Goal: Task Accomplishment & Management: Complete application form

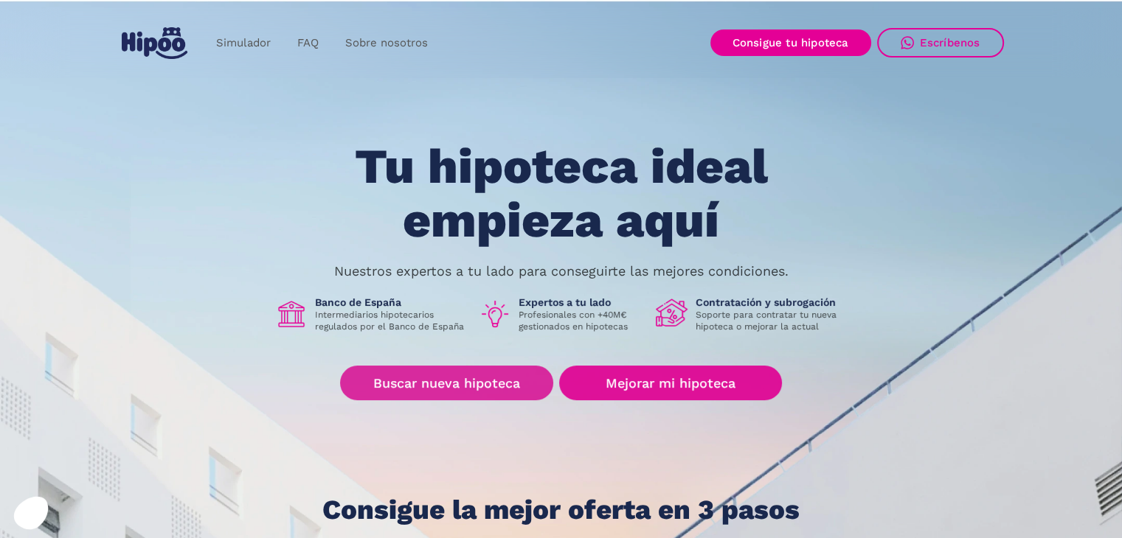
click at [540, 378] on link "Buscar nueva hipoteca" at bounding box center [446, 383] width 213 height 35
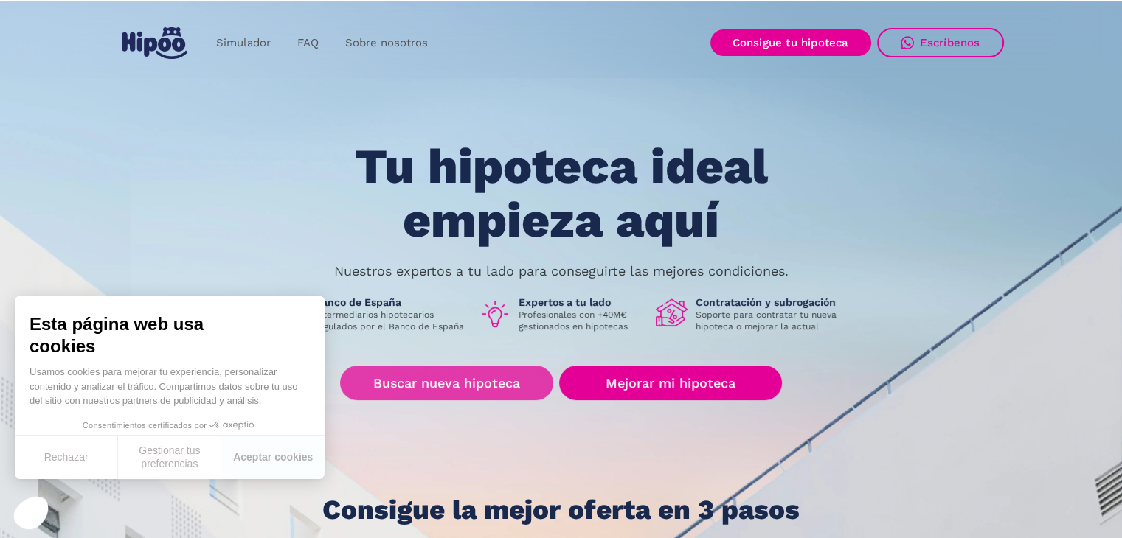
click at [496, 387] on link "Buscar nueva hipoteca" at bounding box center [446, 383] width 213 height 35
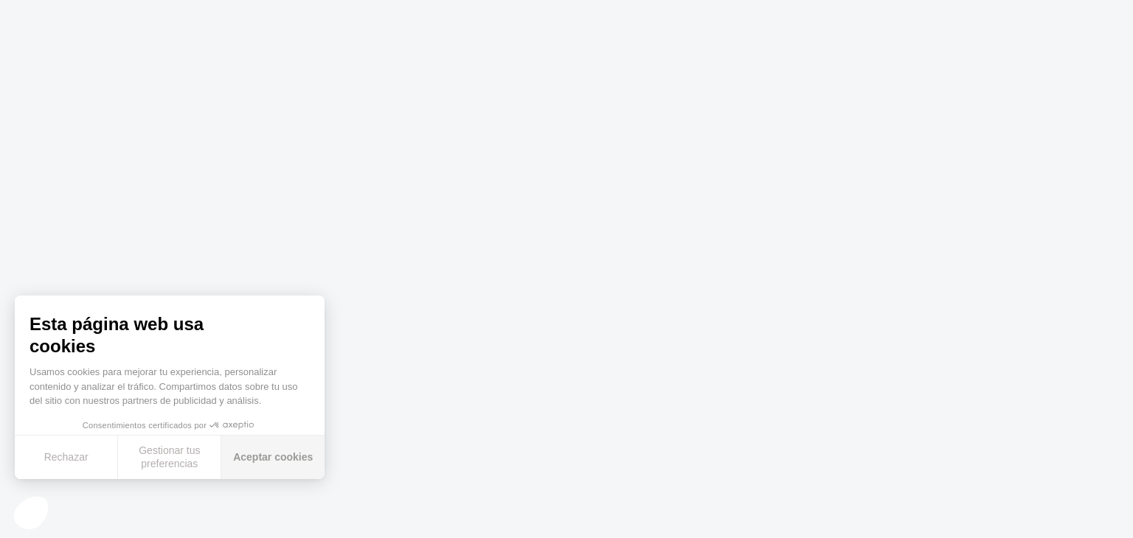
click at [251, 456] on button "Aceptar cookies" at bounding box center [272, 458] width 103 height 44
